Goal: Information Seeking & Learning: Learn about a topic

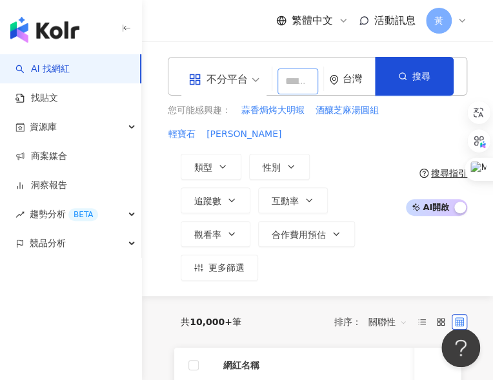
click at [283, 80] on input "search" at bounding box center [298, 81] width 41 height 26
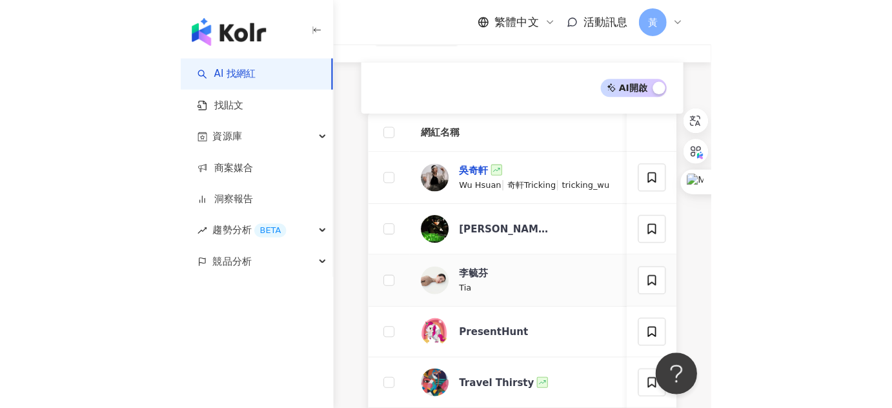
scroll to position [293, 0]
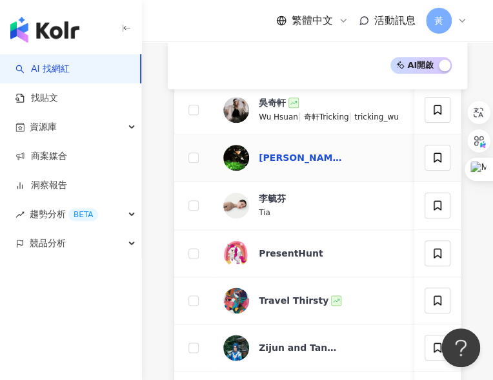
click at [287, 151] on div "[PERSON_NAME] [PERSON_NAME]" at bounding box center [301, 157] width 84 height 13
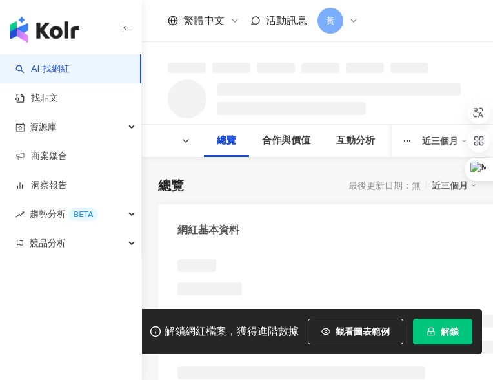
scroll to position [234, 0]
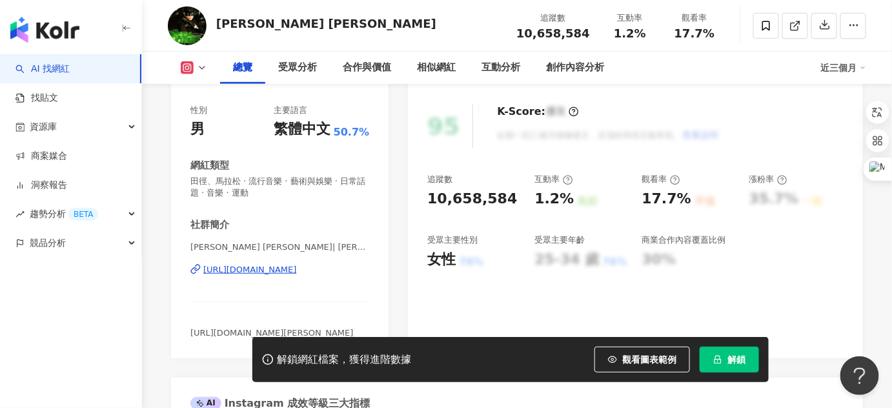
scroll to position [103, 0]
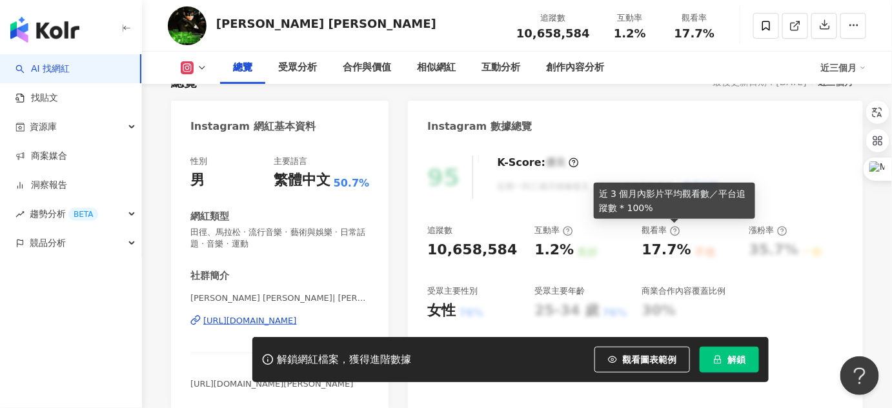
click at [493, 232] on icon at bounding box center [675, 231] width 10 height 10
